Goal: Information Seeking & Learning: Learn about a topic

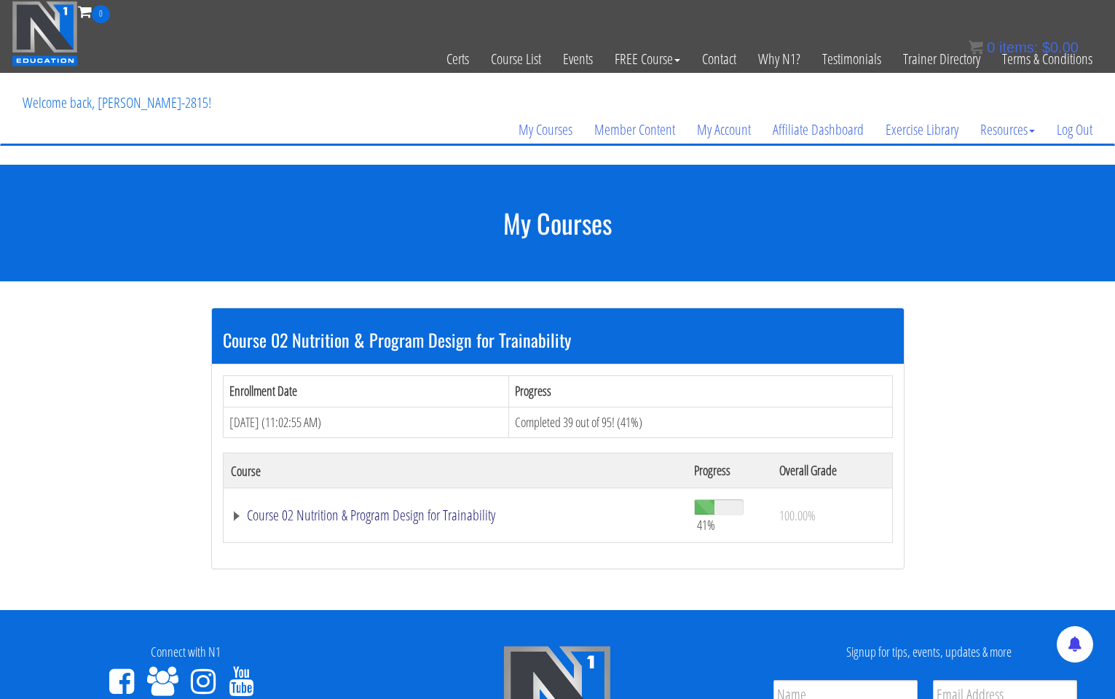
click at [337, 511] on link "Course 02 Nutrition & Program Design for Trainability" at bounding box center [455, 515] width 449 height 15
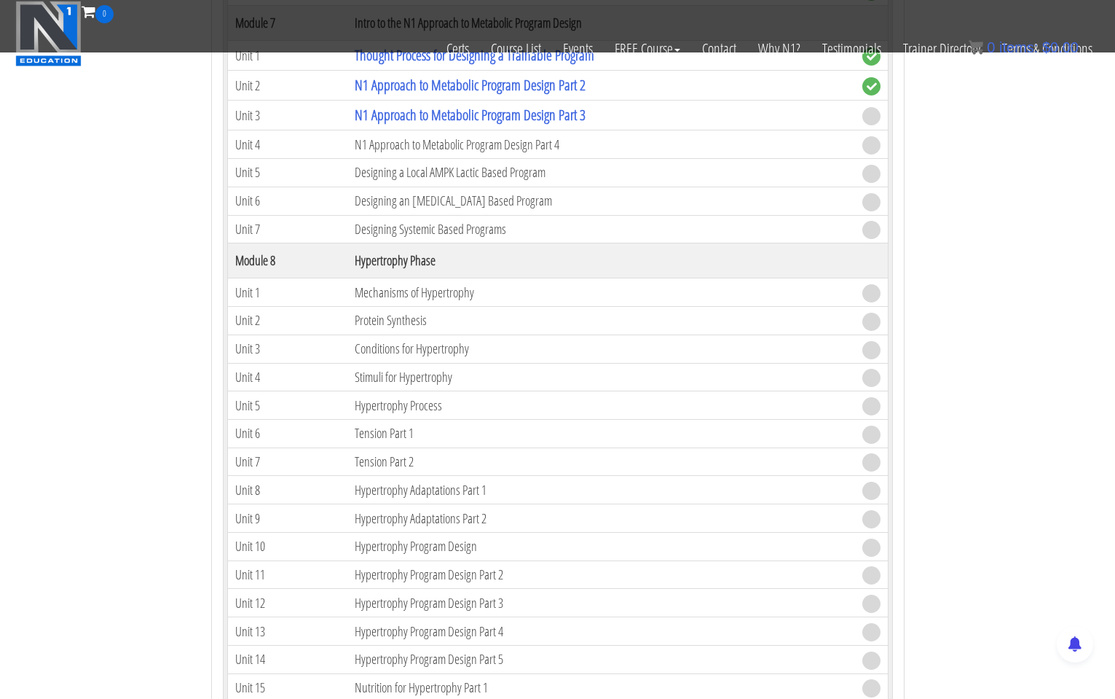
scroll to position [1682, 0]
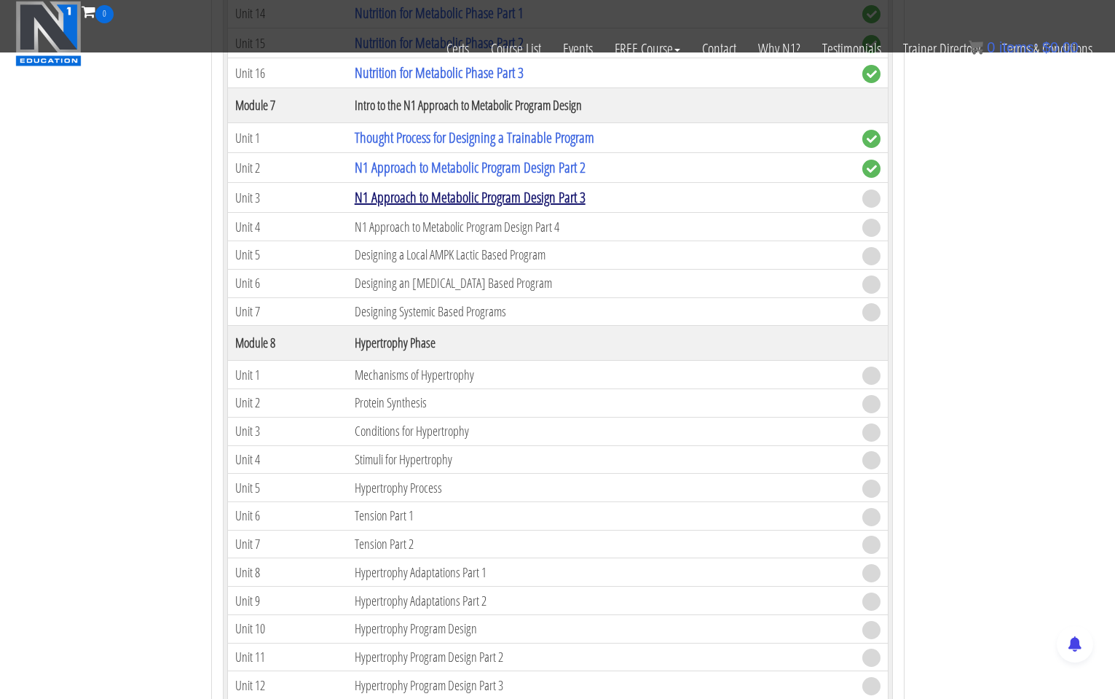
click at [527, 203] on link "N1 Approach to Metabolic Program Design Part 3" at bounding box center [470, 197] width 231 height 20
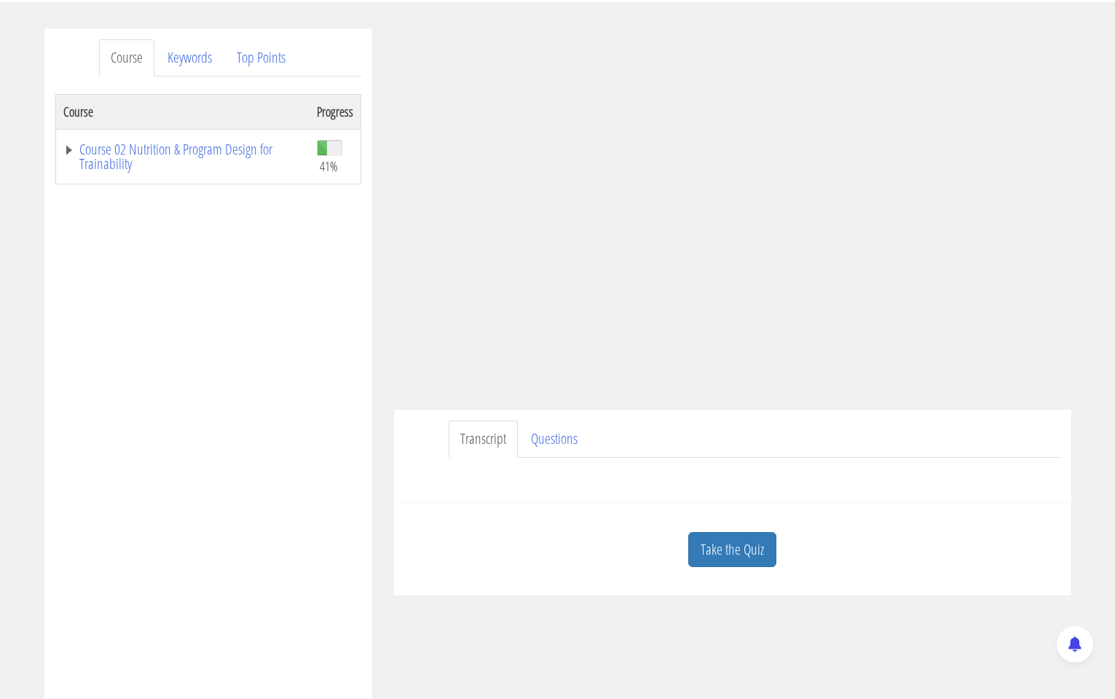
scroll to position [167, 0]
click at [731, 554] on link "Take the Quiz" at bounding box center [732, 545] width 88 height 36
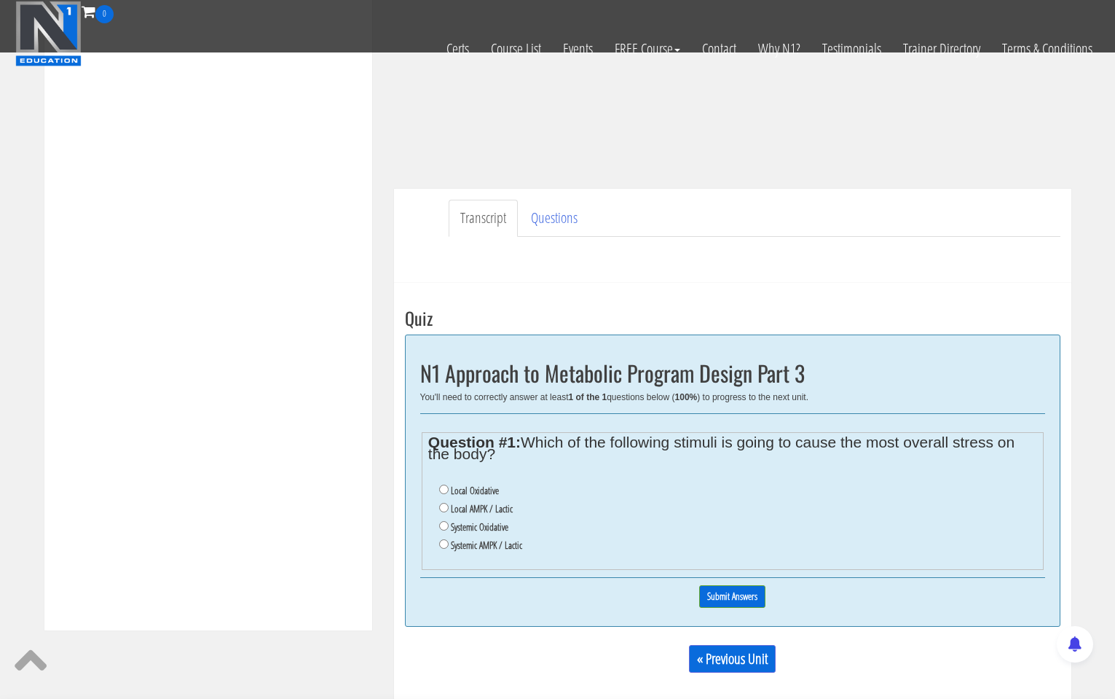
scroll to position [302, 0]
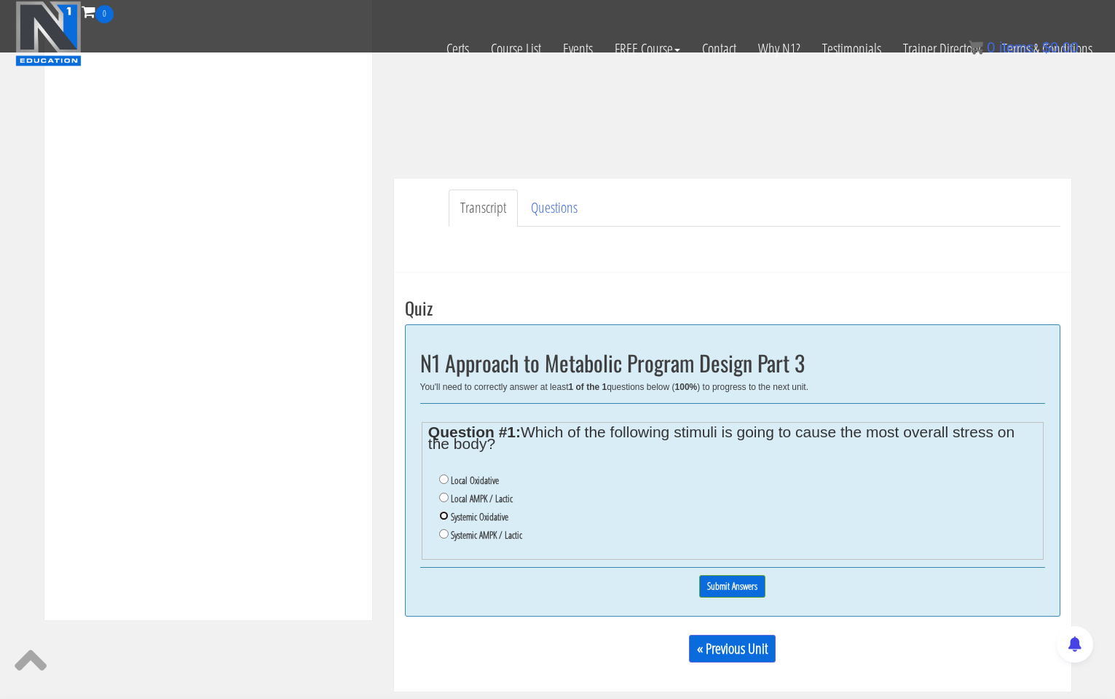
click at [443, 516] on input "Systemic Oxidative" at bounding box center [443, 515] width 9 height 9
radio input "true"
click at [727, 586] on input "Submit Answers" at bounding box center [732, 586] width 66 height 23
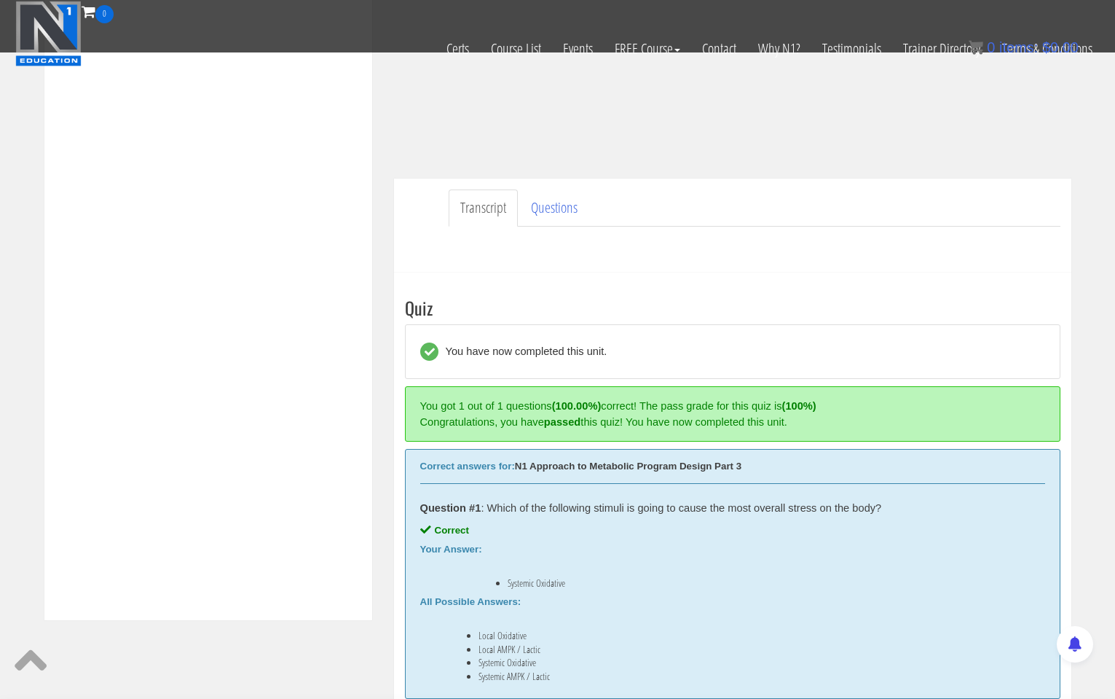
scroll to position [553, 0]
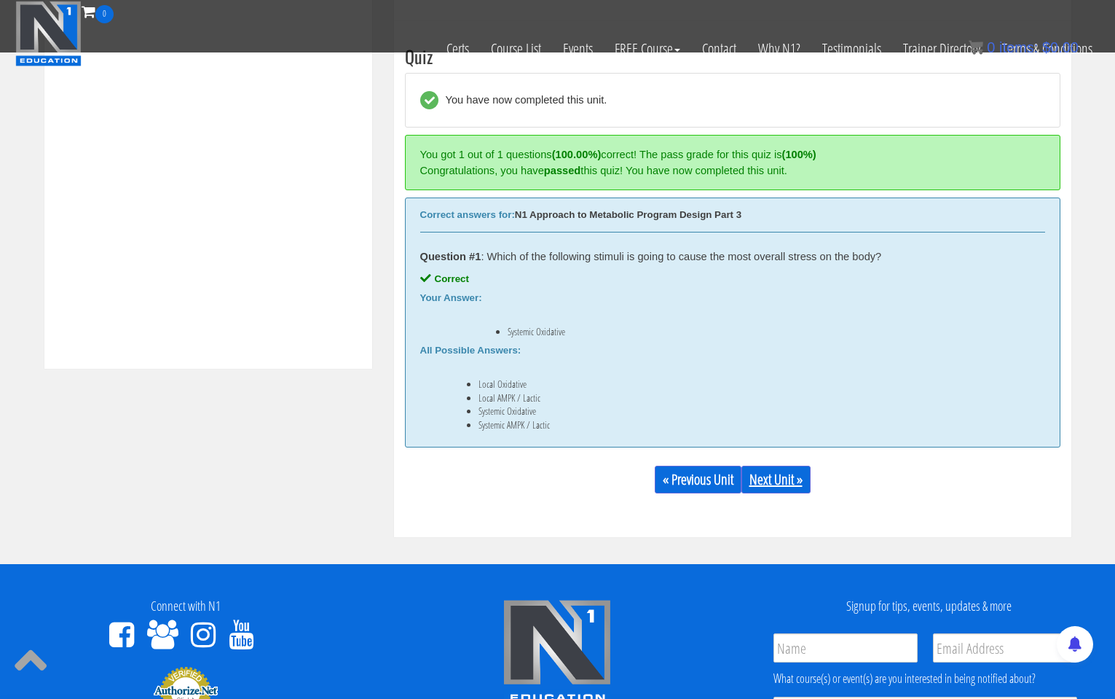
click at [775, 482] on link "Next Unit »" at bounding box center [776, 480] width 69 height 28
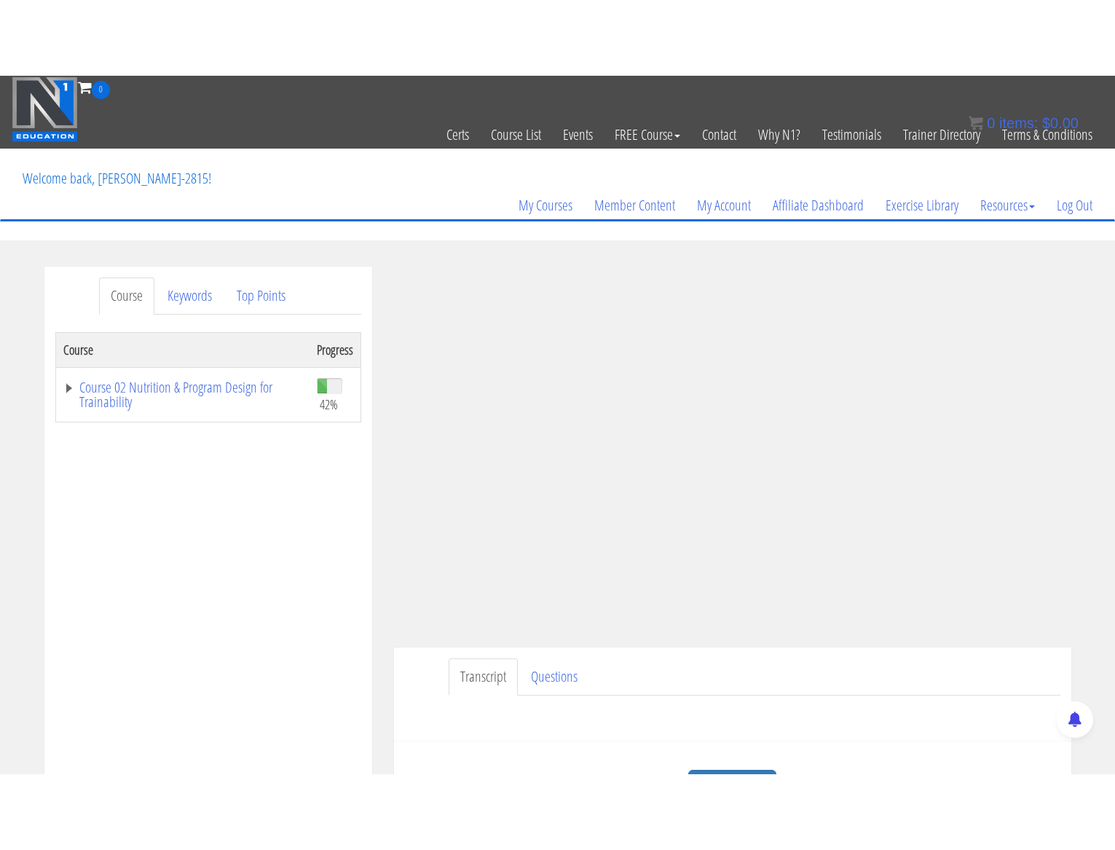
scroll to position [34, 0]
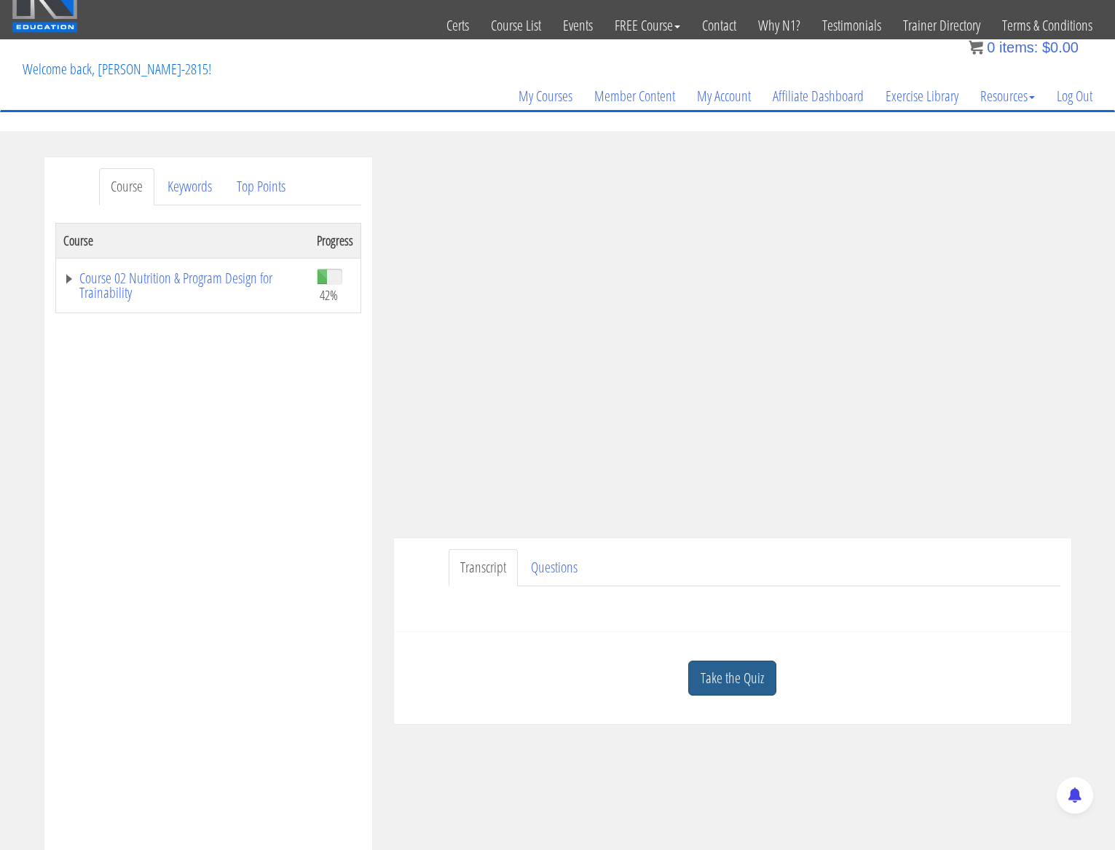
click at [722, 691] on link "Take the Quiz" at bounding box center [732, 679] width 88 height 36
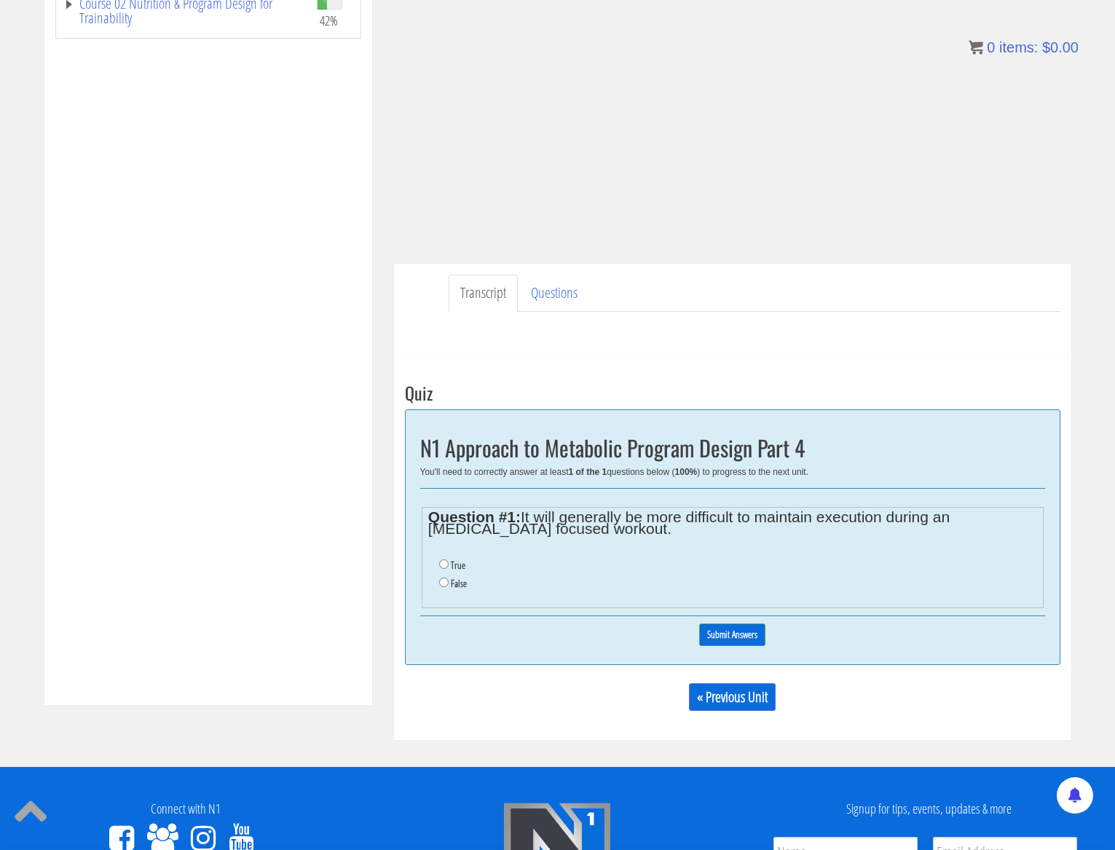
scroll to position [309, 0]
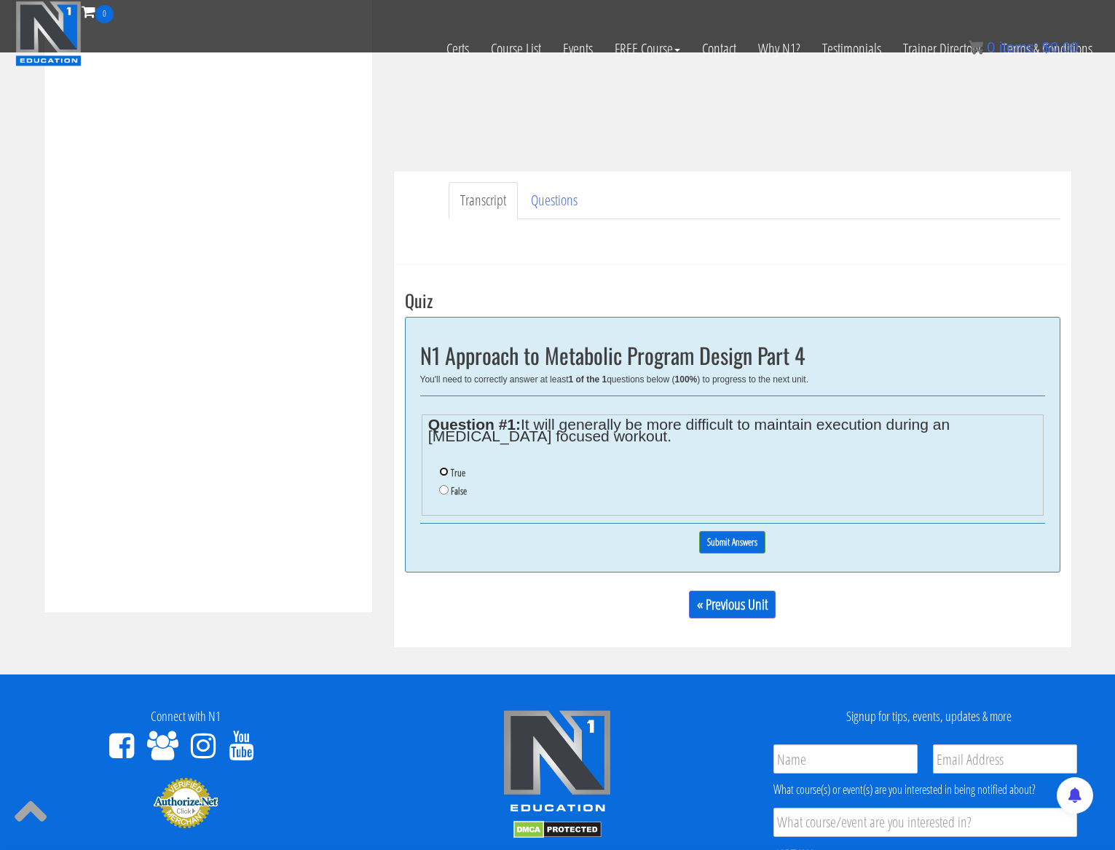
click at [444, 469] on input "True" at bounding box center [443, 471] width 9 height 9
radio input "true"
click at [746, 540] on input "Submit Answers" at bounding box center [732, 542] width 66 height 23
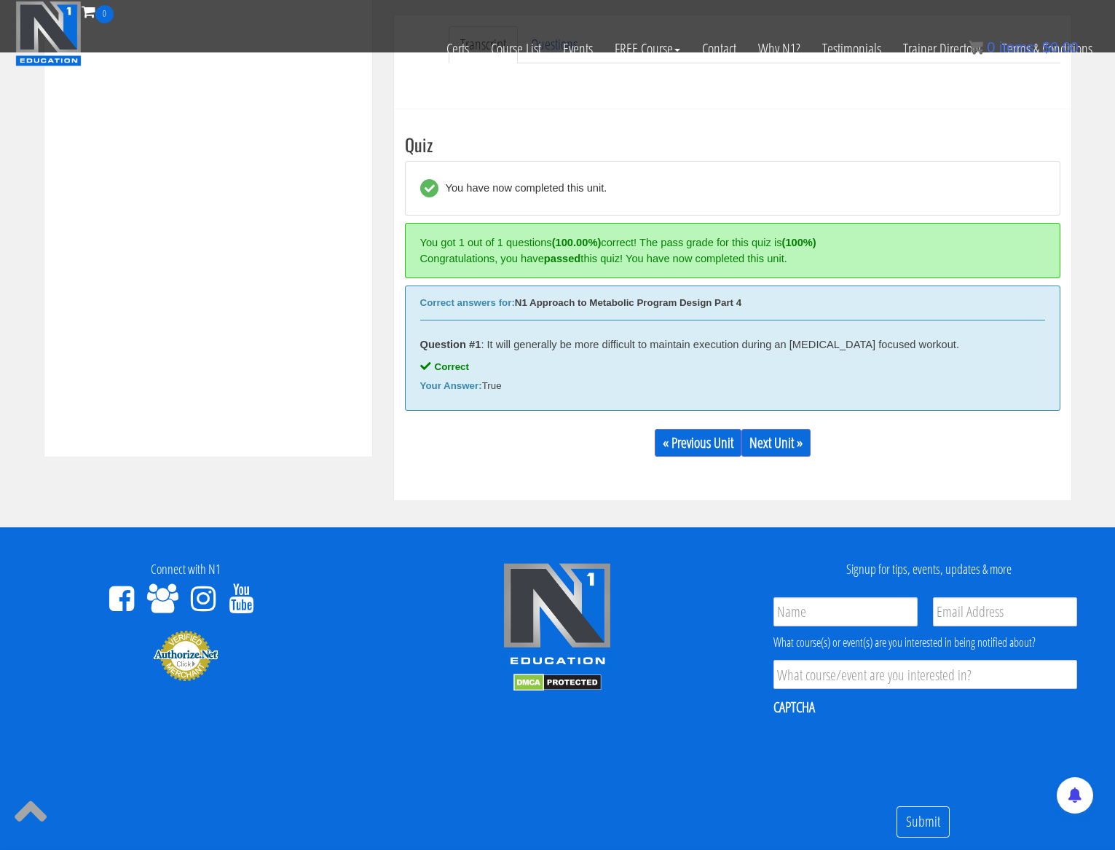
scroll to position [553, 0]
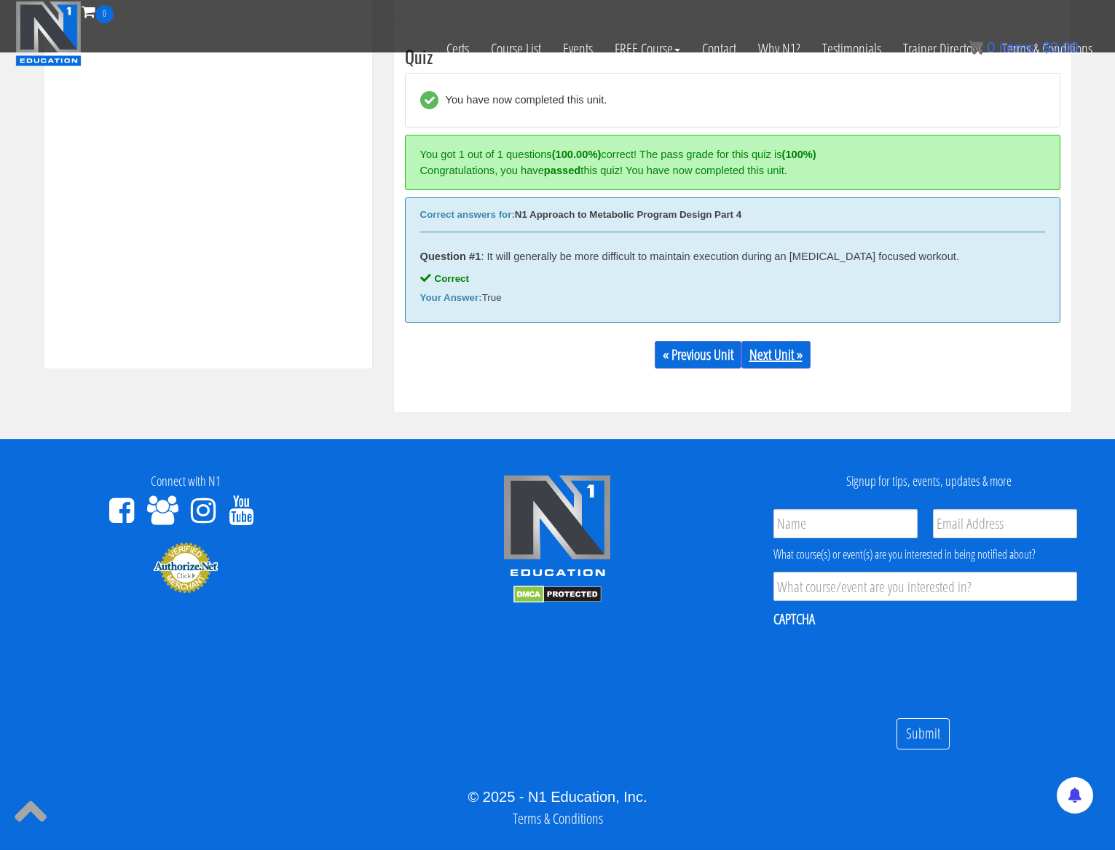
click at [752, 358] on link "Next Unit »" at bounding box center [776, 355] width 69 height 28
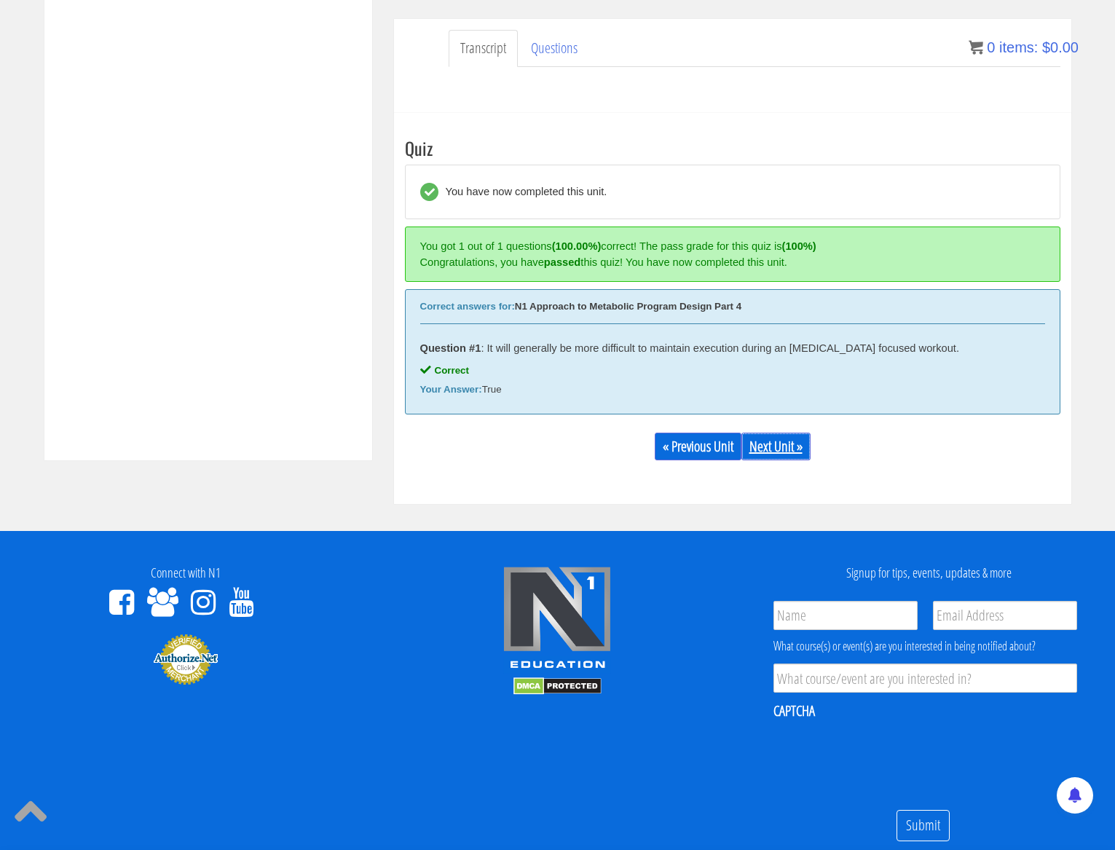
scroll to position [0, 0]
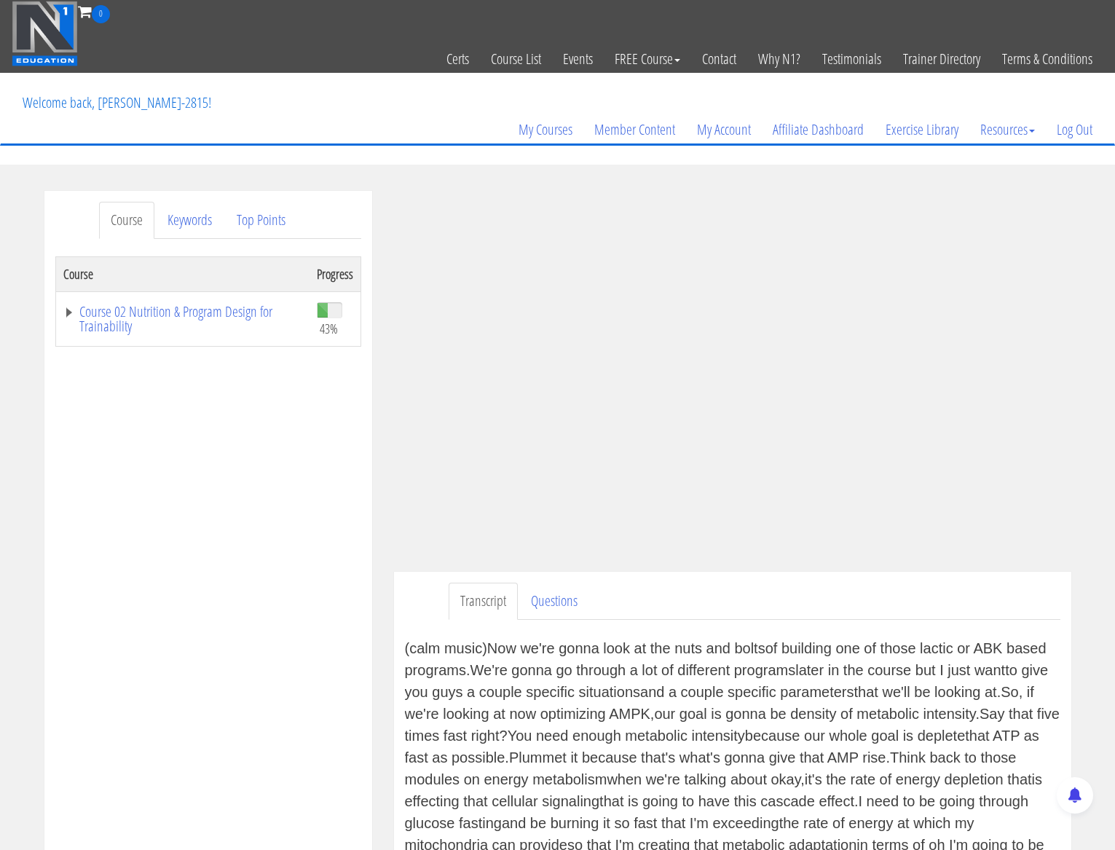
click at [117, 105] on p "Welcome back, [PERSON_NAME]-2815!" at bounding box center [117, 103] width 211 height 58
click at [554, 125] on link "My Courses" at bounding box center [546, 130] width 76 height 70
